Goal: Obtain resource: Download file/media

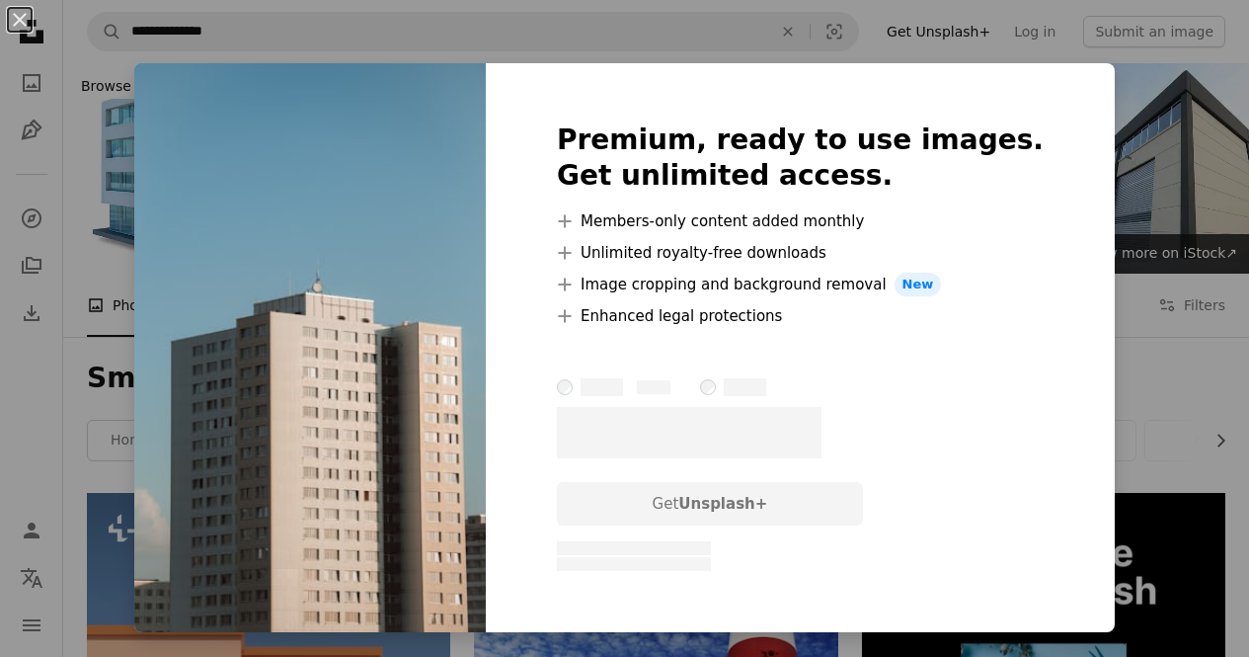
scroll to position [1960, 0]
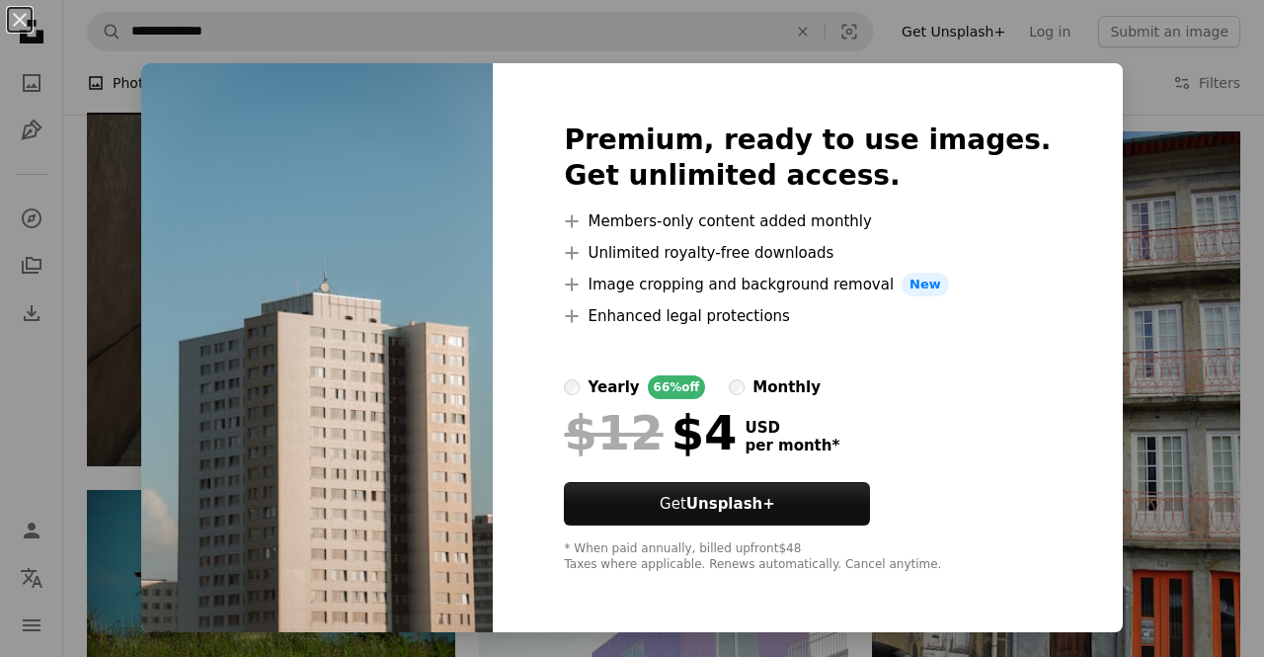
click at [1116, 158] on div "An X shape Premium, ready to use images. Get unlimited access. A plus sign Memb…" at bounding box center [632, 328] width 1264 height 657
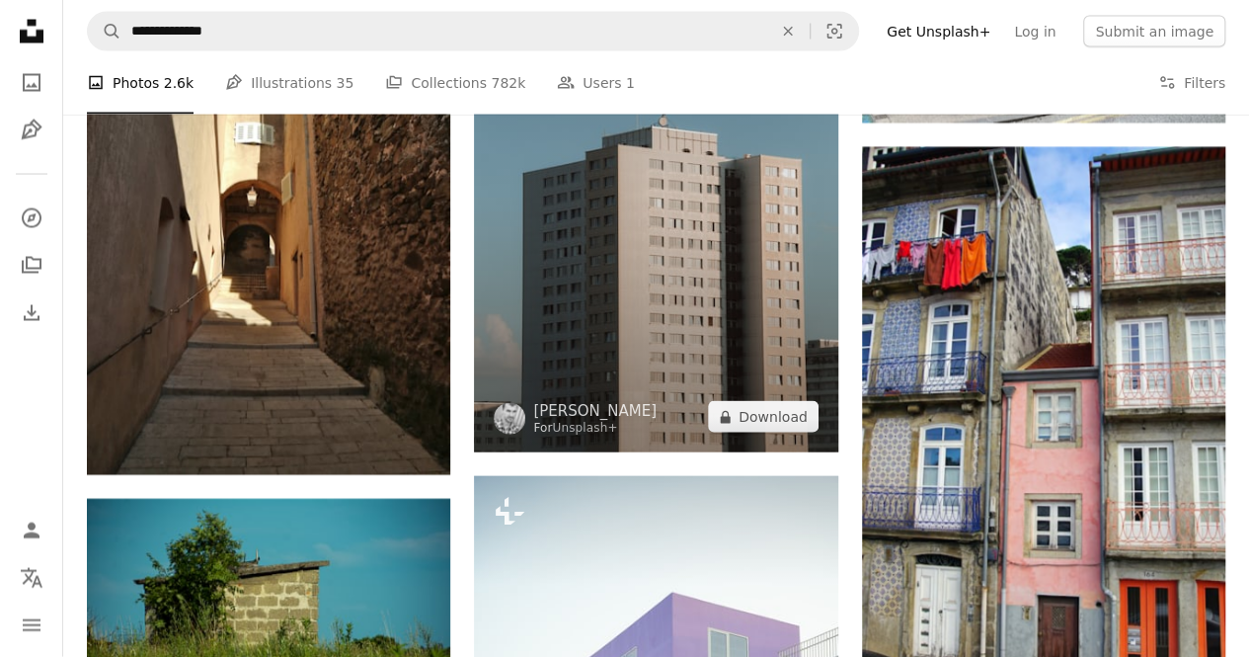
scroll to position [1924, 0]
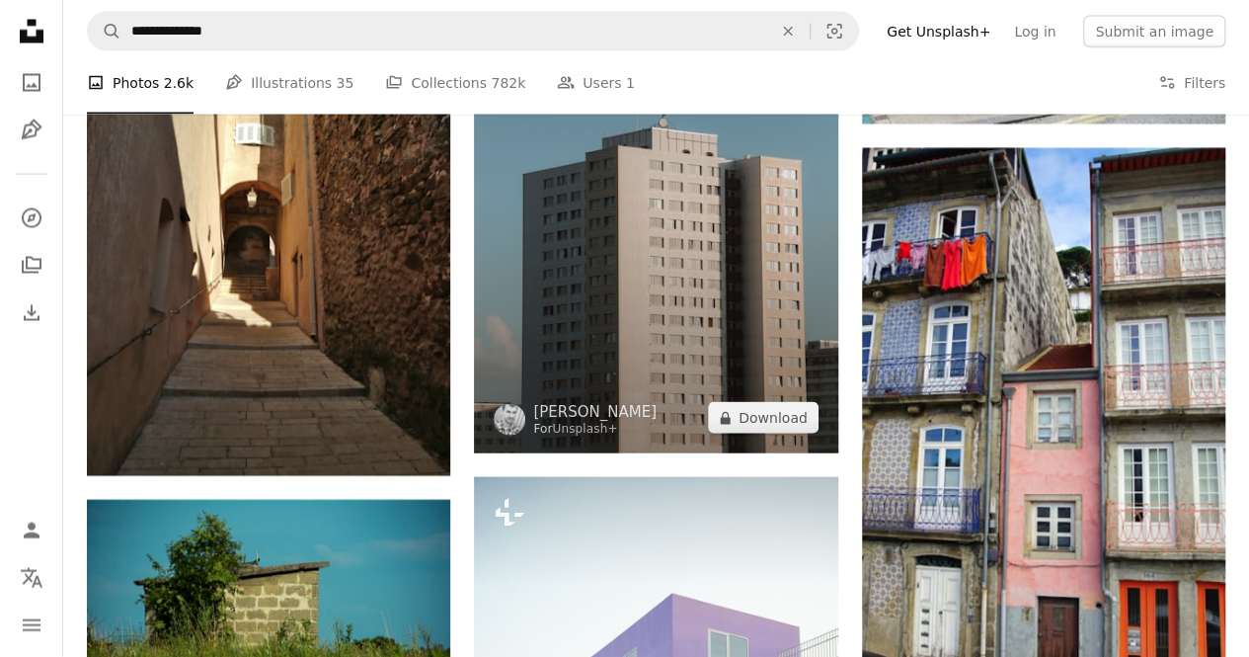
drag, startPoint x: 926, startPoint y: 299, endPoint x: 739, endPoint y: 273, distance: 188.3
click at [739, 273] on img at bounding box center [655, 180] width 363 height 545
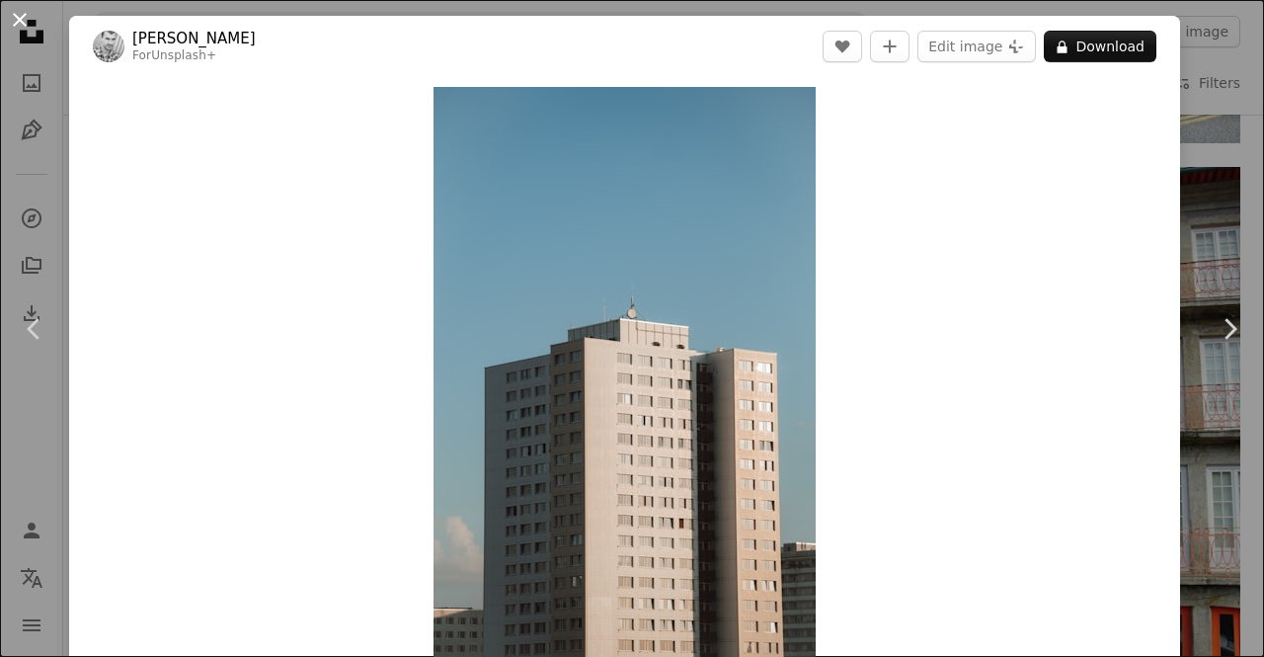
click at [21, 13] on button "An X shape" at bounding box center [20, 20] width 24 height 24
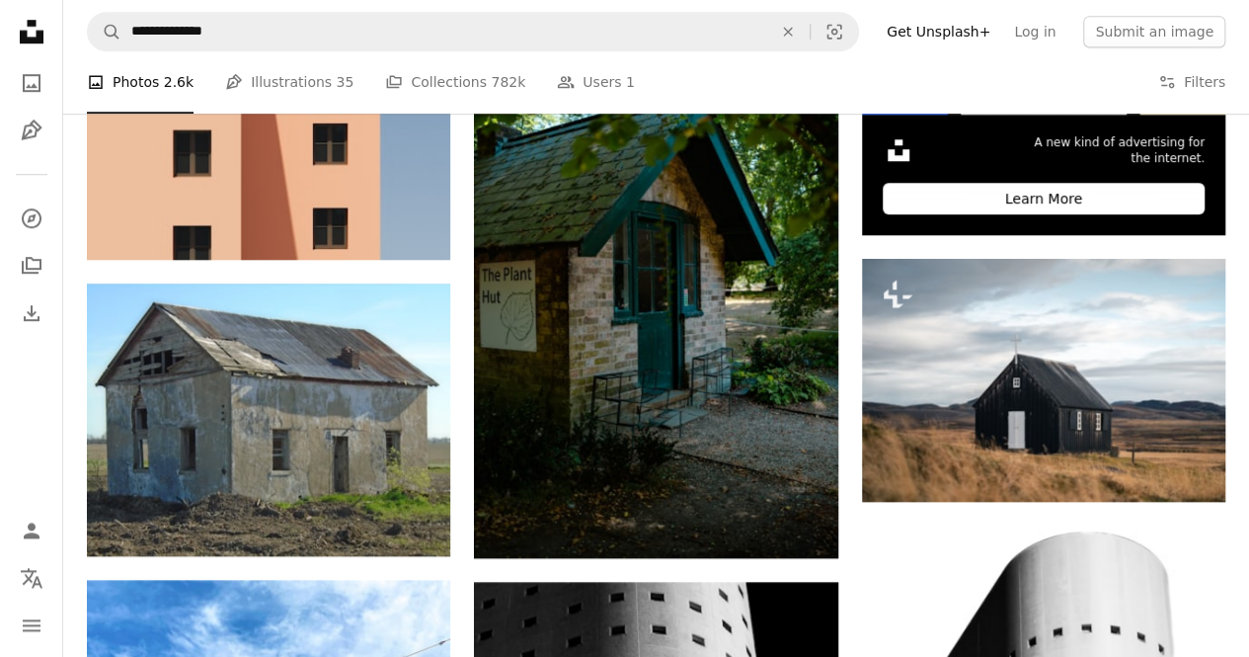
scroll to position [677, 0]
